Goal: Task Accomplishment & Management: Use online tool/utility

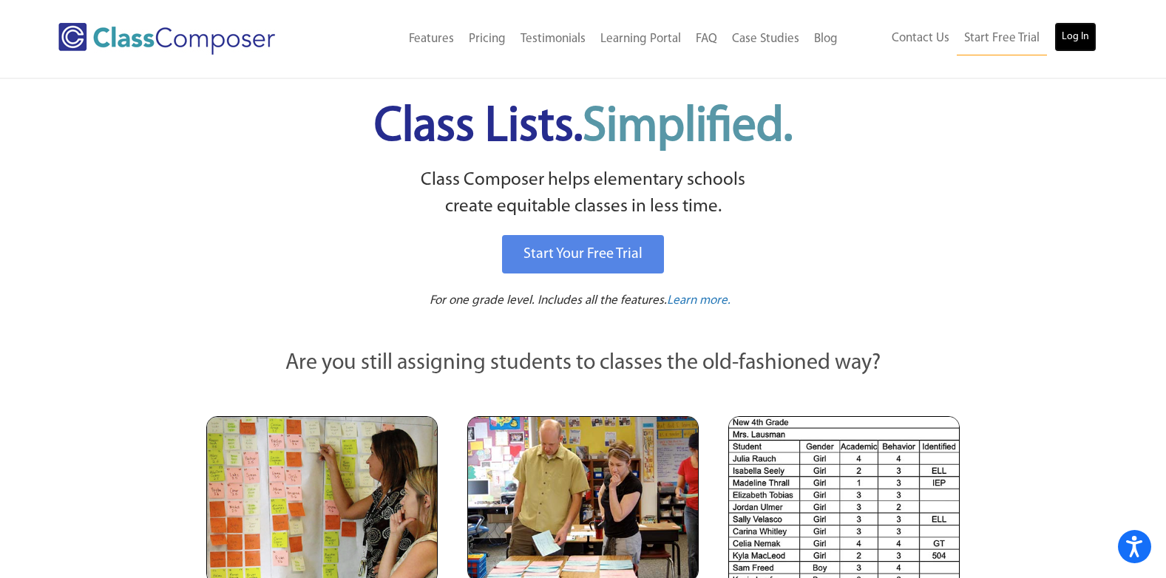
click at [1075, 36] on link "Log In" at bounding box center [1075, 37] width 42 height 30
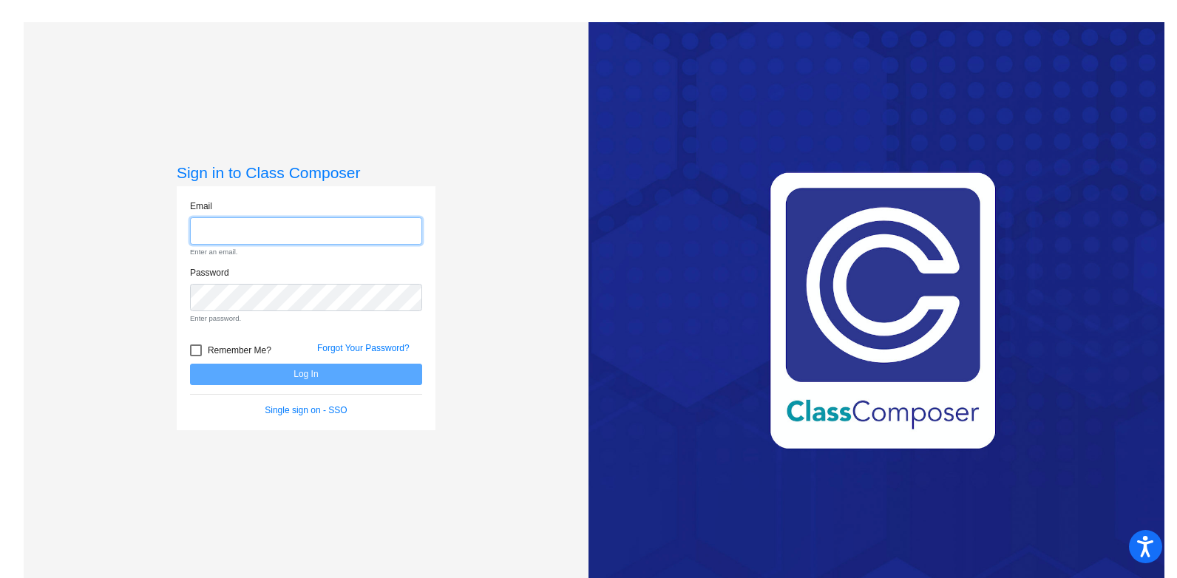
type input "tricia.travis@ocps.net"
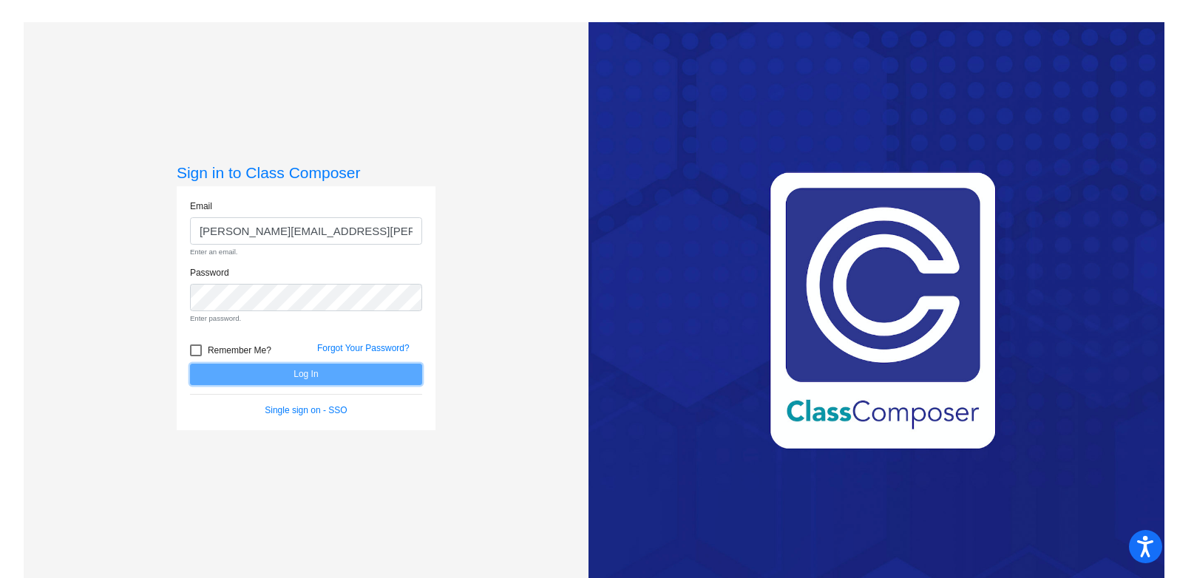
click at [311, 382] on form "Email tricia.travis@ocps.net Enter an email. Password Enter password. Remember …" at bounding box center [306, 308] width 232 height 217
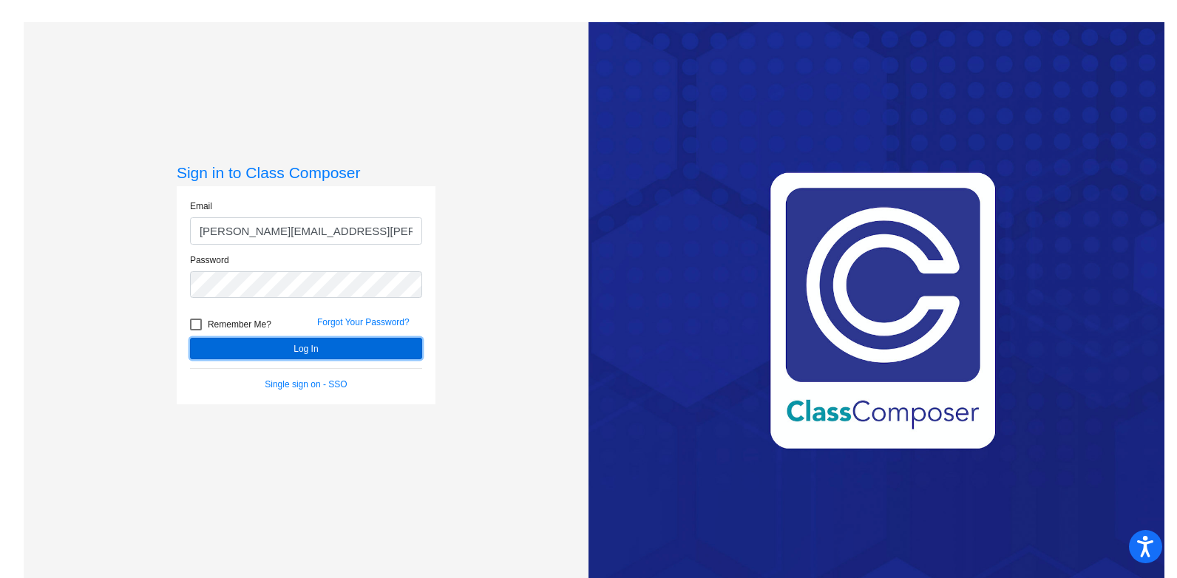
click at [294, 346] on button "Log In" at bounding box center [306, 348] width 232 height 21
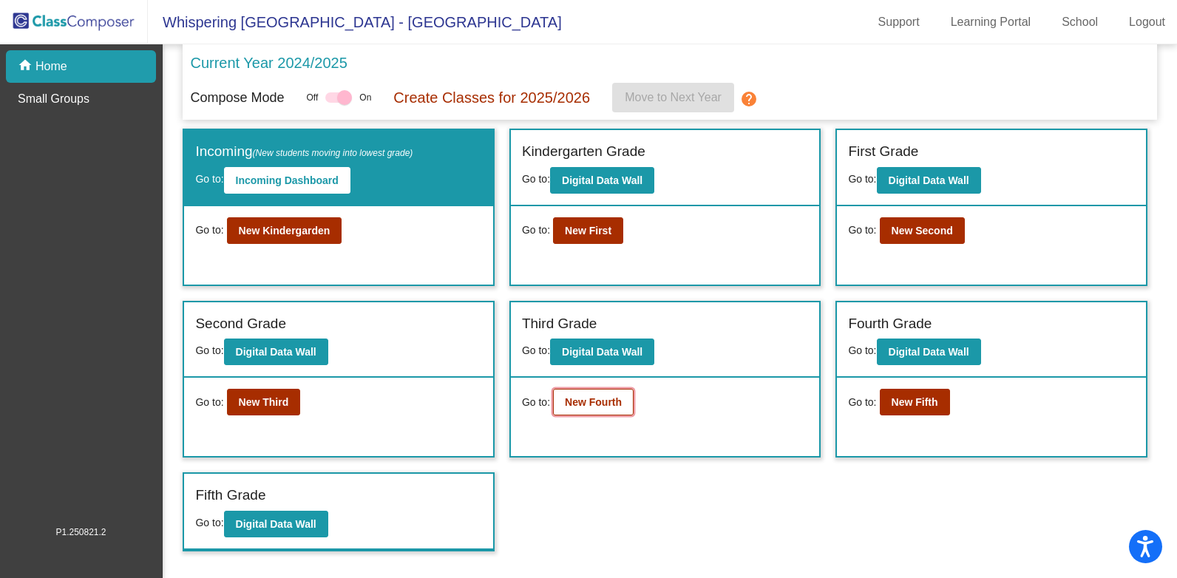
click at [594, 400] on b "New Fourth" at bounding box center [593, 402] width 57 height 12
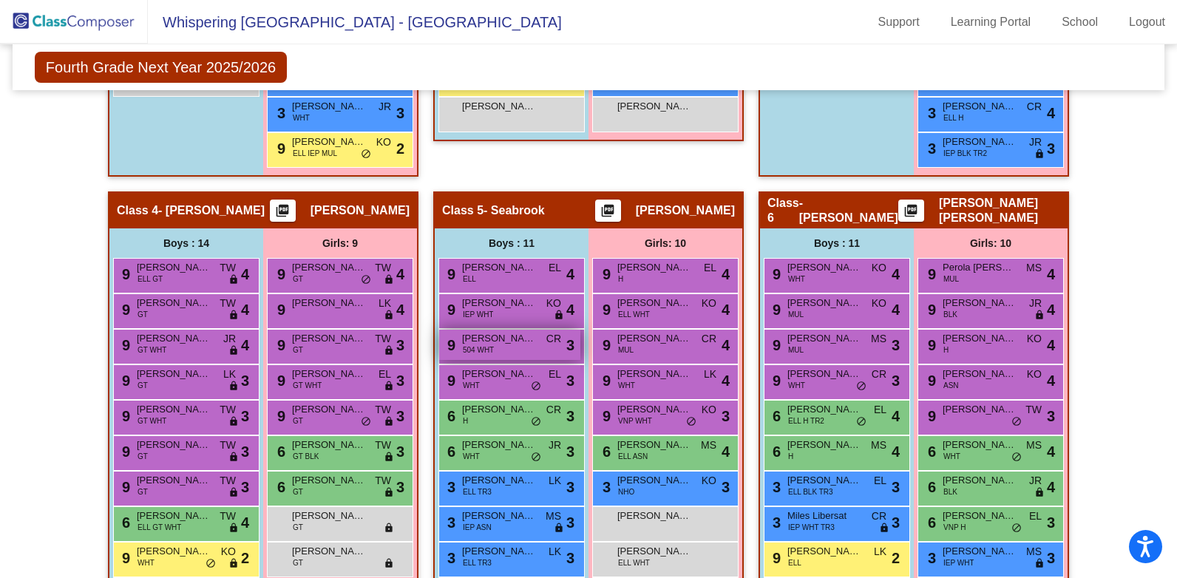
scroll to position [813, 0]
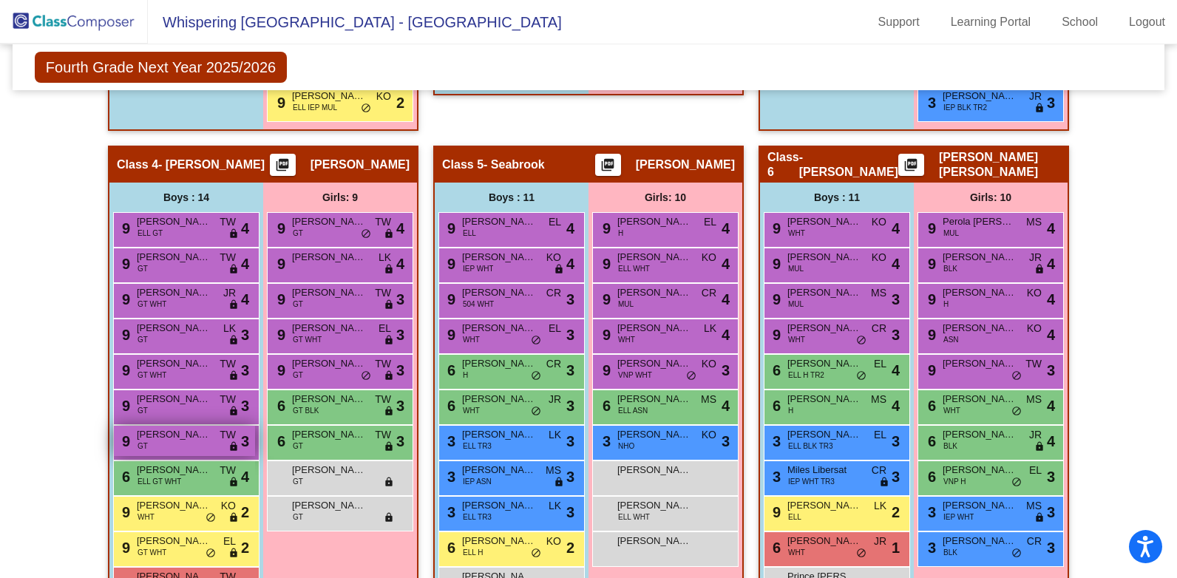
click at [174, 438] on span "Marco Sabater Carrion" at bounding box center [174, 434] width 74 height 15
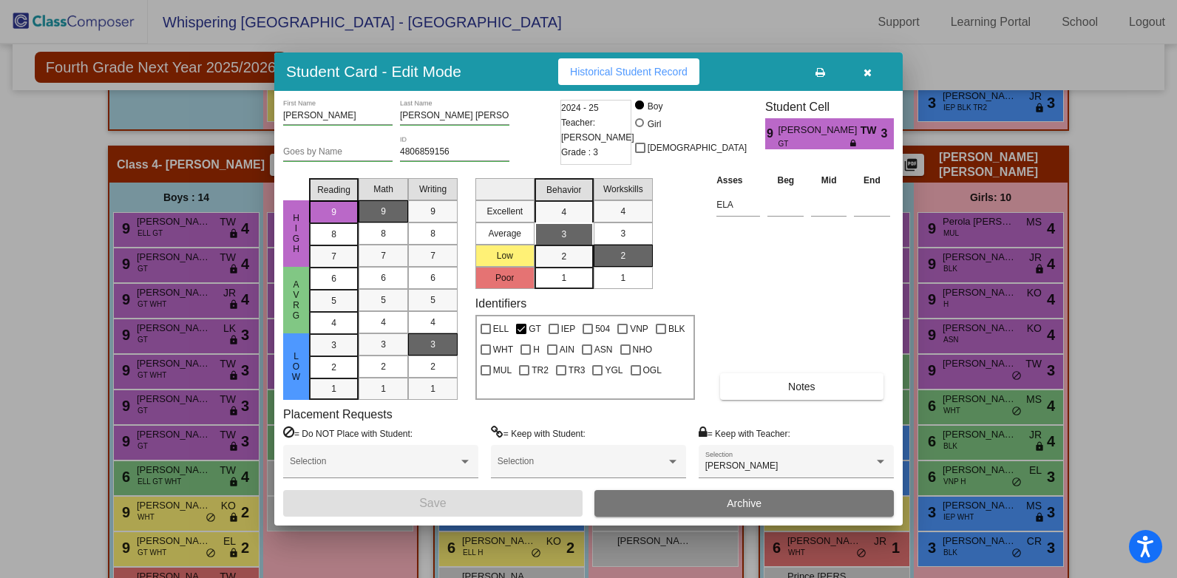
click at [571, 22] on div at bounding box center [588, 289] width 1177 height 578
